Goal: Information Seeking & Learning: Learn about a topic

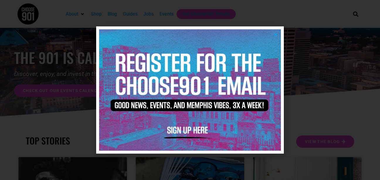
click at [181, 128] on img at bounding box center [190, 89] width 182 height 121
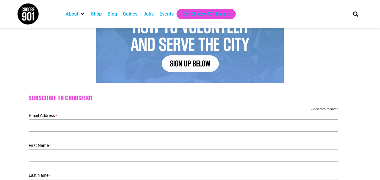
scroll to position [106, 0]
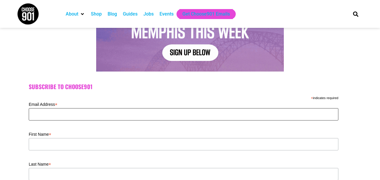
click at [82, 116] on input "Email Address *" at bounding box center [184, 114] width 310 height 12
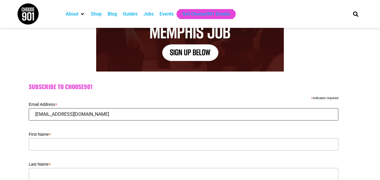
type input "gloriaataylor@yahoo.com"
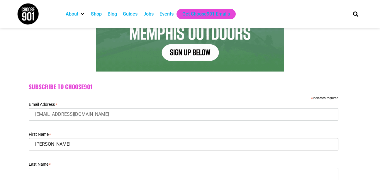
type input "gloria"
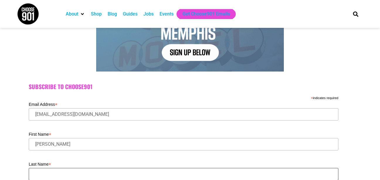
scroll to position [106, 0]
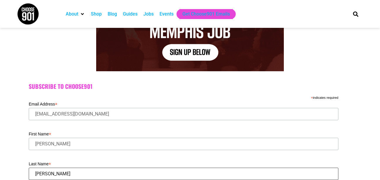
type input "taylor"
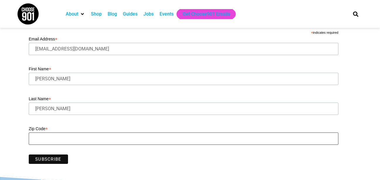
scroll to position [220, 0]
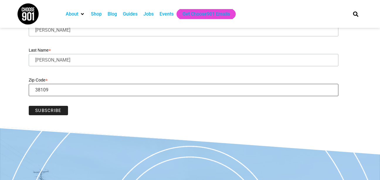
type input "38109"
click at [57, 108] on input "Subscribe" at bounding box center [48, 110] width 39 height 9
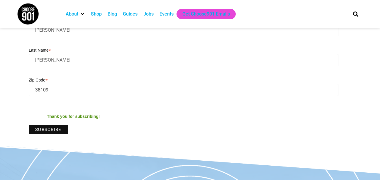
scroll to position [62, 0]
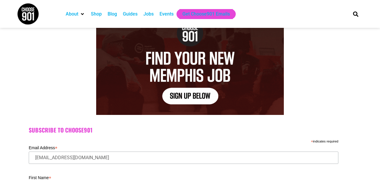
click at [164, 14] on div "Events" at bounding box center [167, 14] width 14 height 7
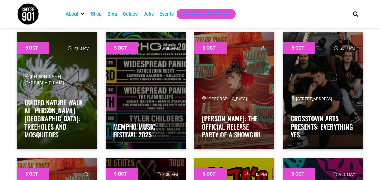
scroll to position [719, 0]
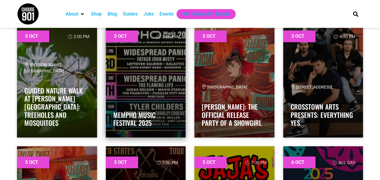
click at [135, 93] on link at bounding box center [146, 78] width 80 height 117
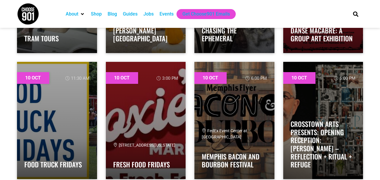
scroll to position [3982, 0]
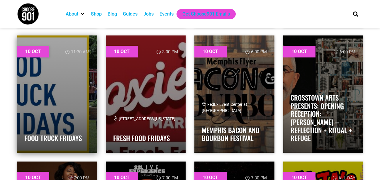
click at [42, 82] on link at bounding box center [57, 93] width 80 height 117
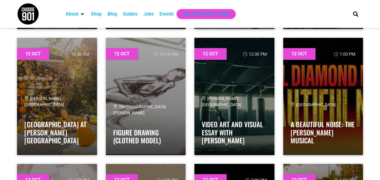
scroll to position [5997, 0]
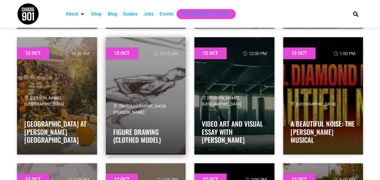
click at [155, 105] on span "The Memphis Brooks Museum of Art" at bounding box center [139, 109] width 53 height 11
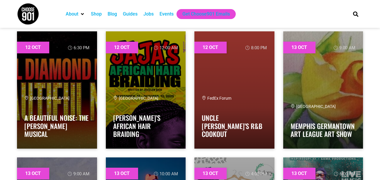
scroll to position [6267, 0]
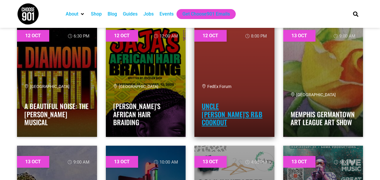
click at [220, 122] on link "Uncle Charlie’s R&B Cookout" at bounding box center [232, 114] width 61 height 26
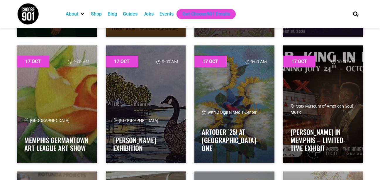
scroll to position [8511, 0]
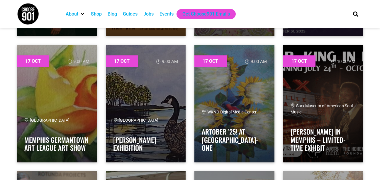
click at [151, 12] on div "Jobs" at bounding box center [148, 14] width 10 height 7
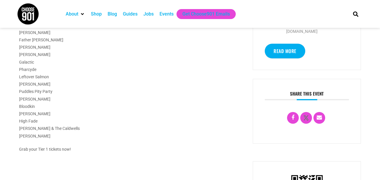
scroll to position [180, 0]
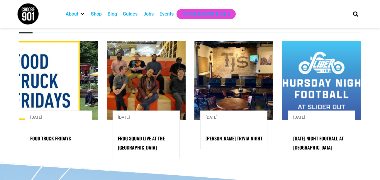
scroll to position [469, 0]
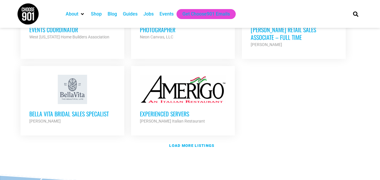
scroll to position [715, 0]
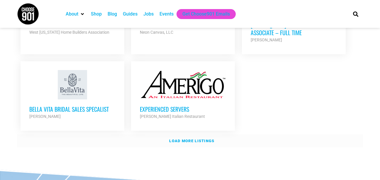
click at [197, 139] on strong "Load more listings" at bounding box center [191, 141] width 45 height 4
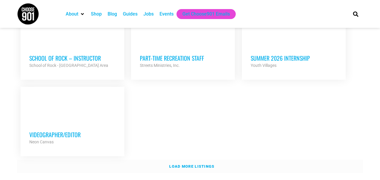
scroll to position [1255, 0]
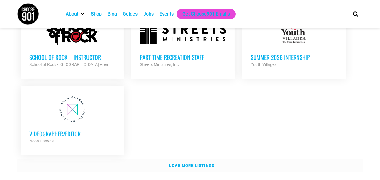
click at [206, 163] on strong "Load more listings" at bounding box center [191, 165] width 45 height 4
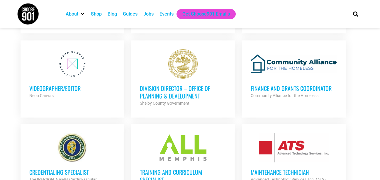
scroll to position [1302, 0]
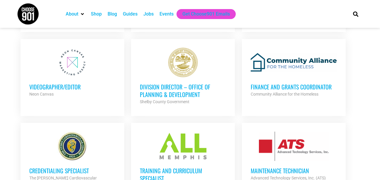
click at [183, 83] on h3 "Division Director – Office of Planning & Development" at bounding box center [183, 90] width 86 height 15
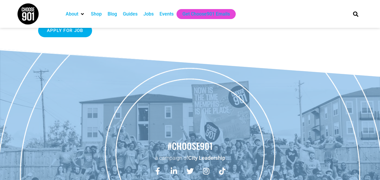
scroll to position [517, 0]
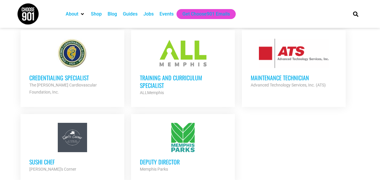
scroll to position [1396, 0]
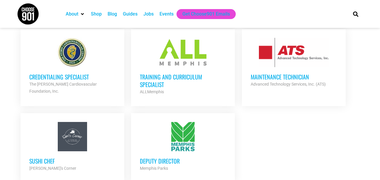
click at [284, 73] on h3 "Maintenance Technician" at bounding box center [294, 77] width 86 height 8
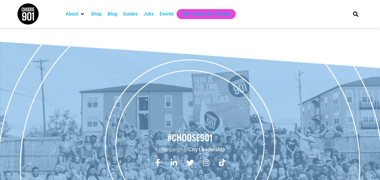
scroll to position [1583, 0]
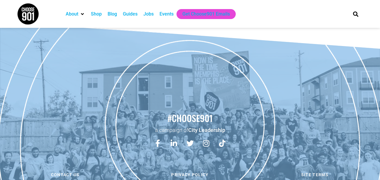
click at [131, 13] on div "Guides" at bounding box center [130, 14] width 15 height 7
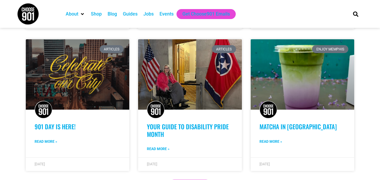
scroll to position [437, 0]
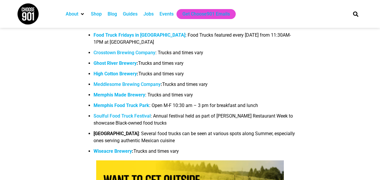
scroll to position [4140, 0]
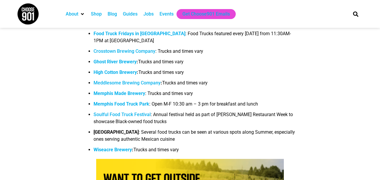
click at [128, 107] on b "Memphis Food Truck Park" at bounding box center [122, 104] width 56 height 6
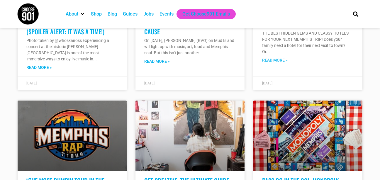
scroll to position [4578, 0]
